Goal: Find specific page/section: Find specific page/section

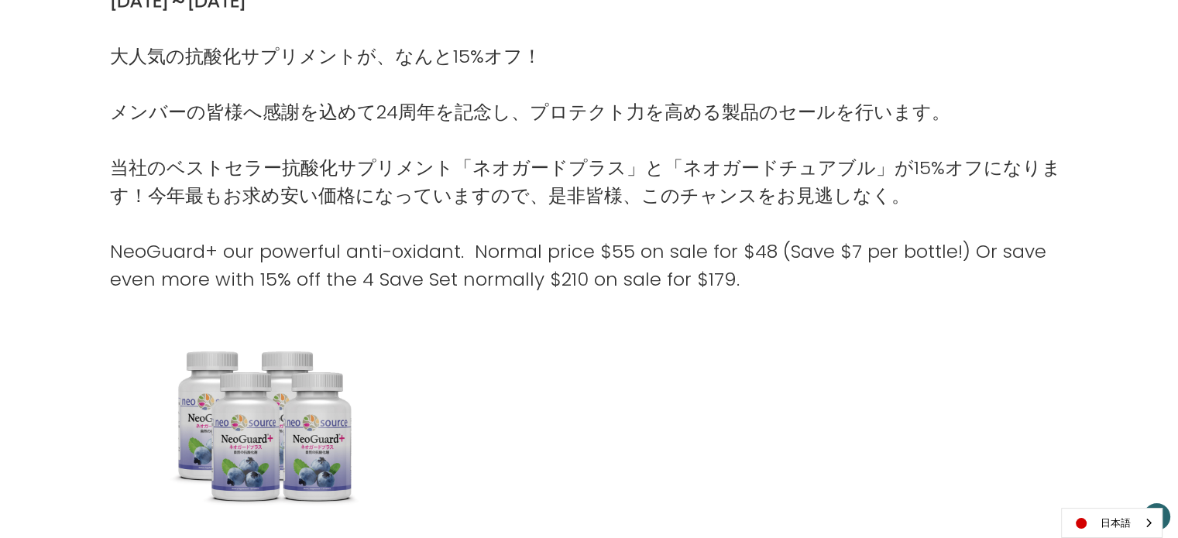
scroll to position [774, 0]
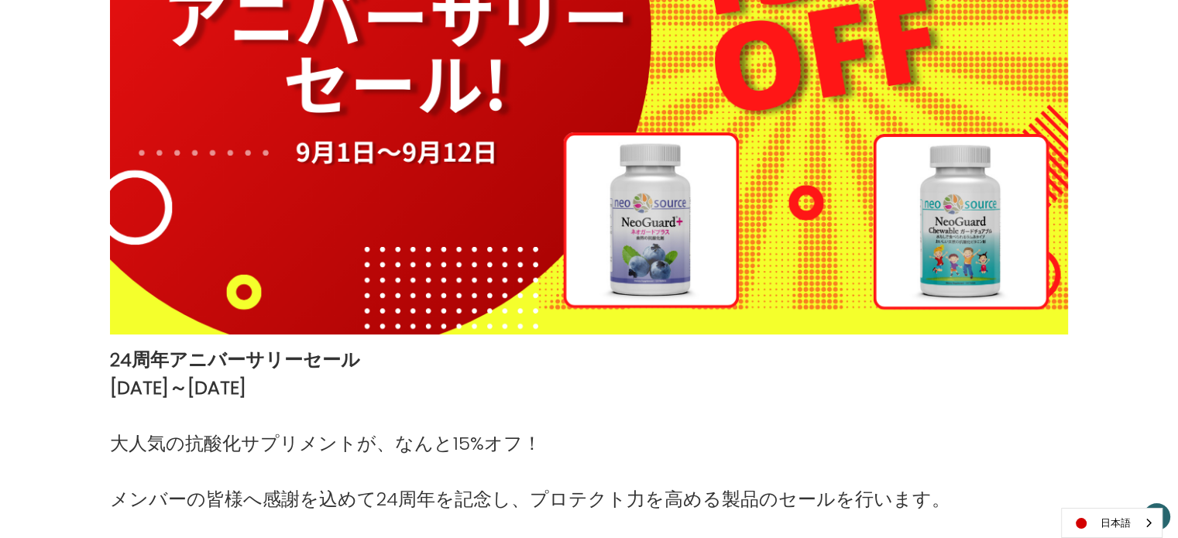
scroll to position [542, 0]
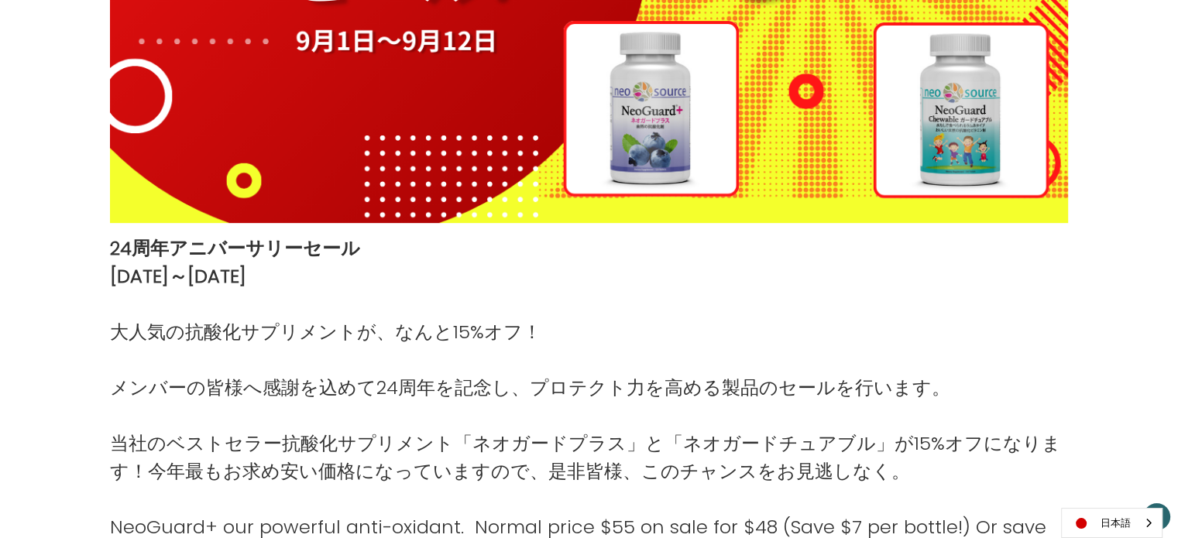
drag, startPoint x: 110, startPoint y: 243, endPoint x: 356, endPoint y: 257, distance: 246.6
click at [356, 257] on strong "24周年アニバーサリーセール" at bounding box center [235, 248] width 250 height 26
copy strong "24周年アニバーサリーセール"
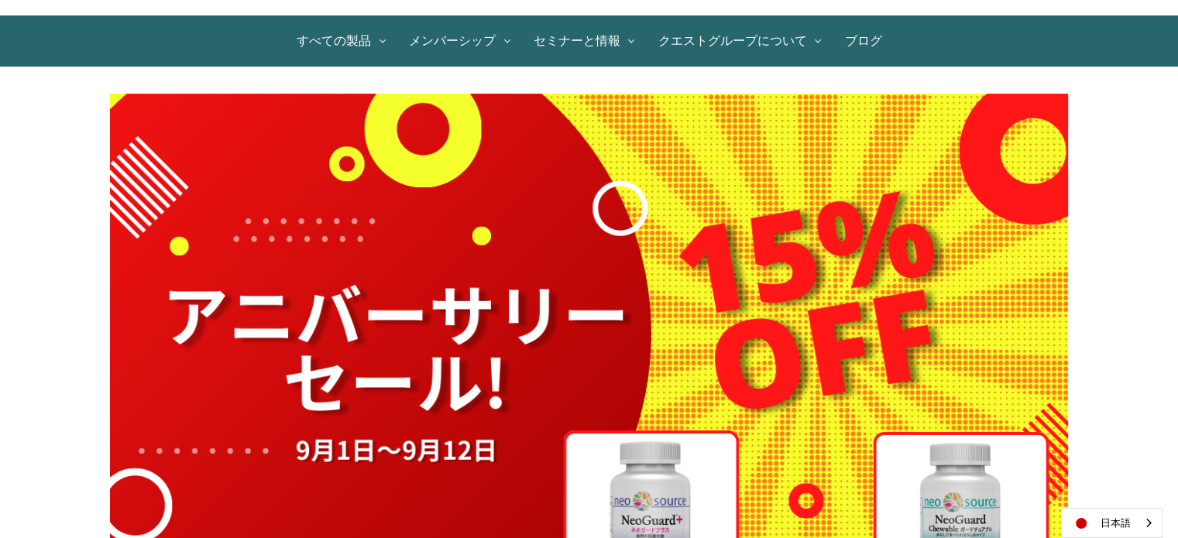
scroll to position [77, 0]
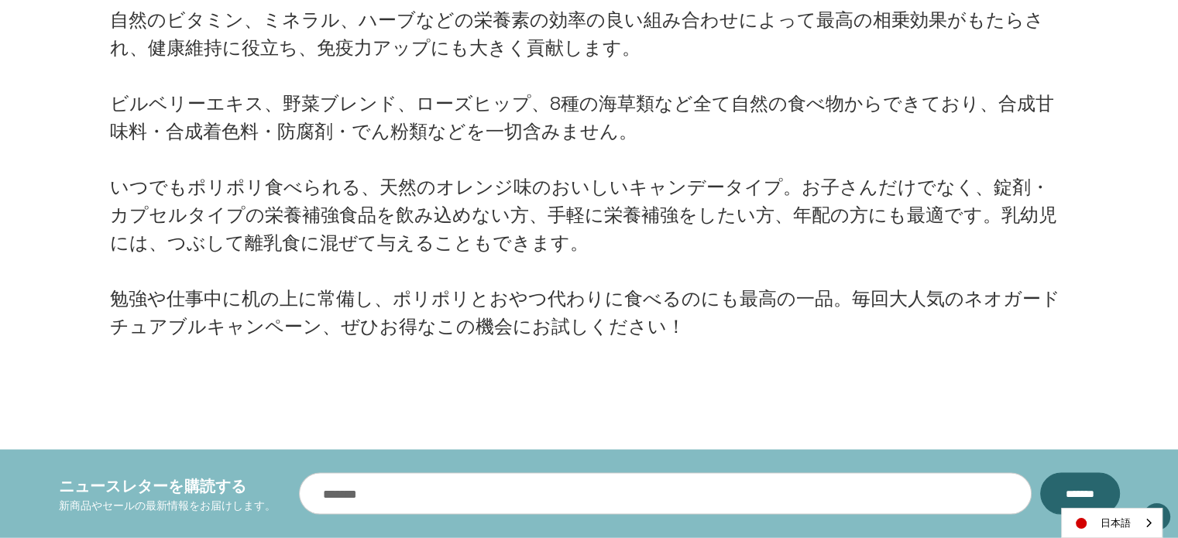
scroll to position [2942, 0]
